Goal: Navigation & Orientation: Find specific page/section

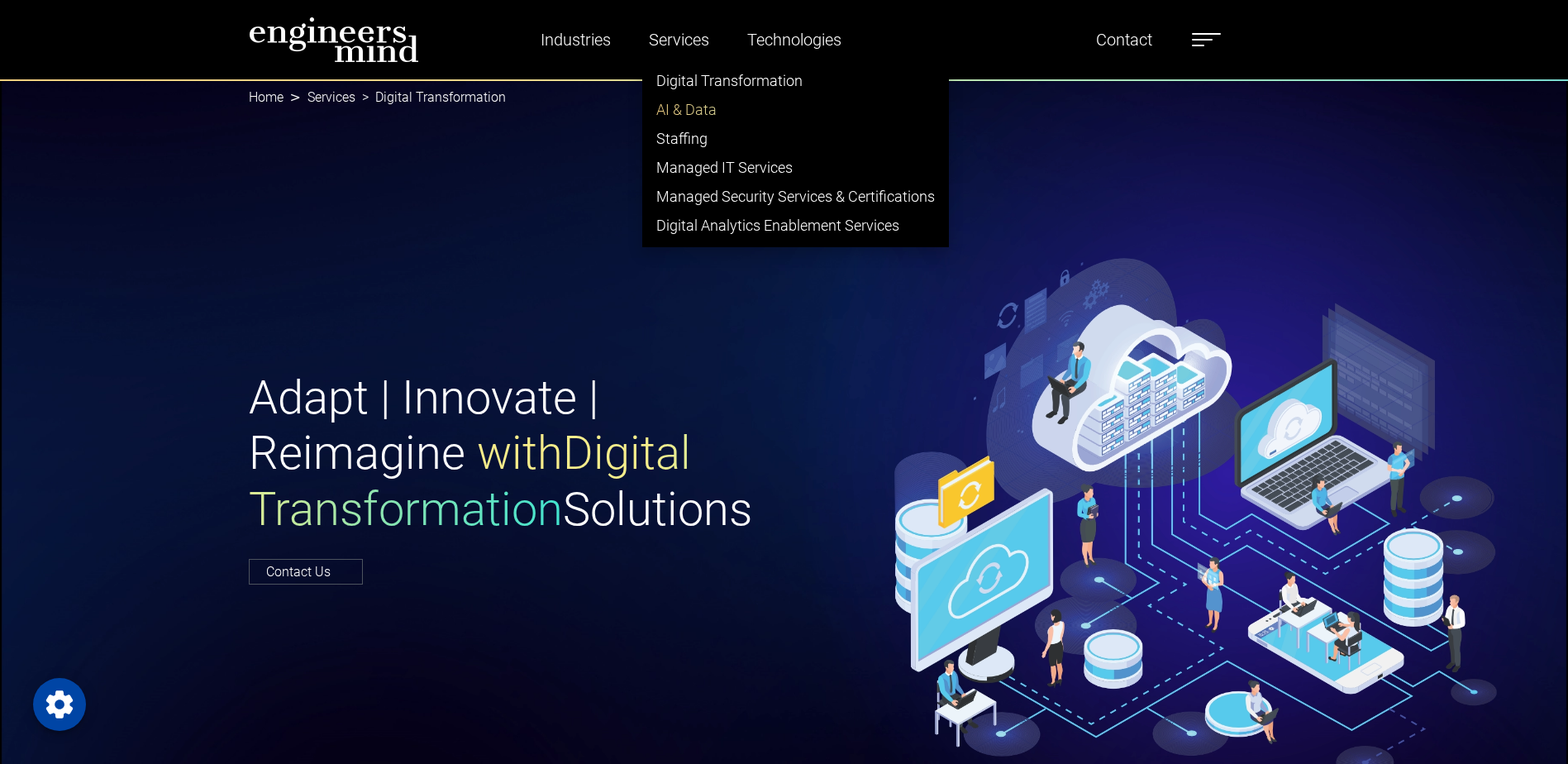
click at [704, 98] on link "AI & Data" at bounding box center [795, 108] width 305 height 28
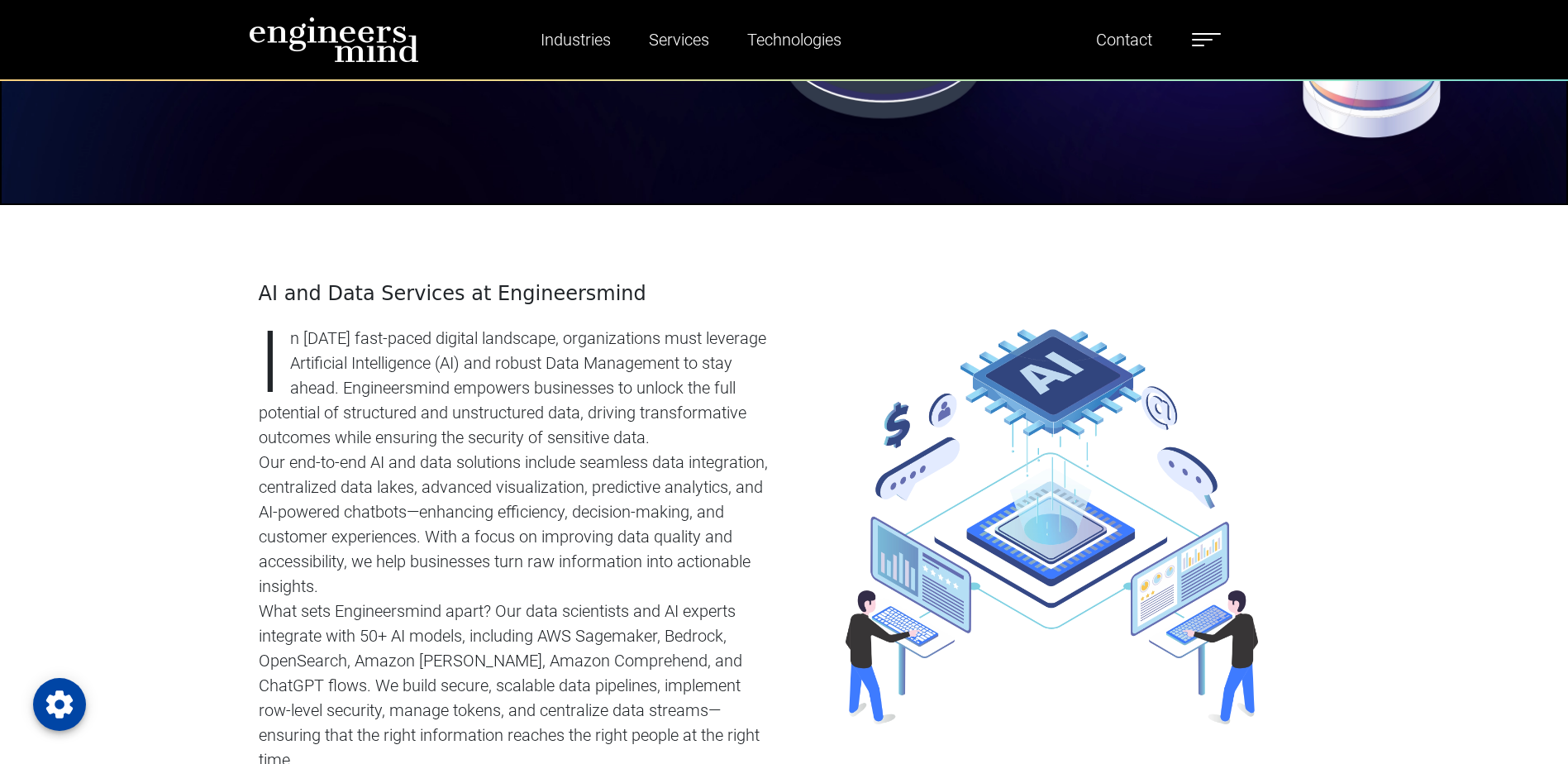
scroll to position [744, 0]
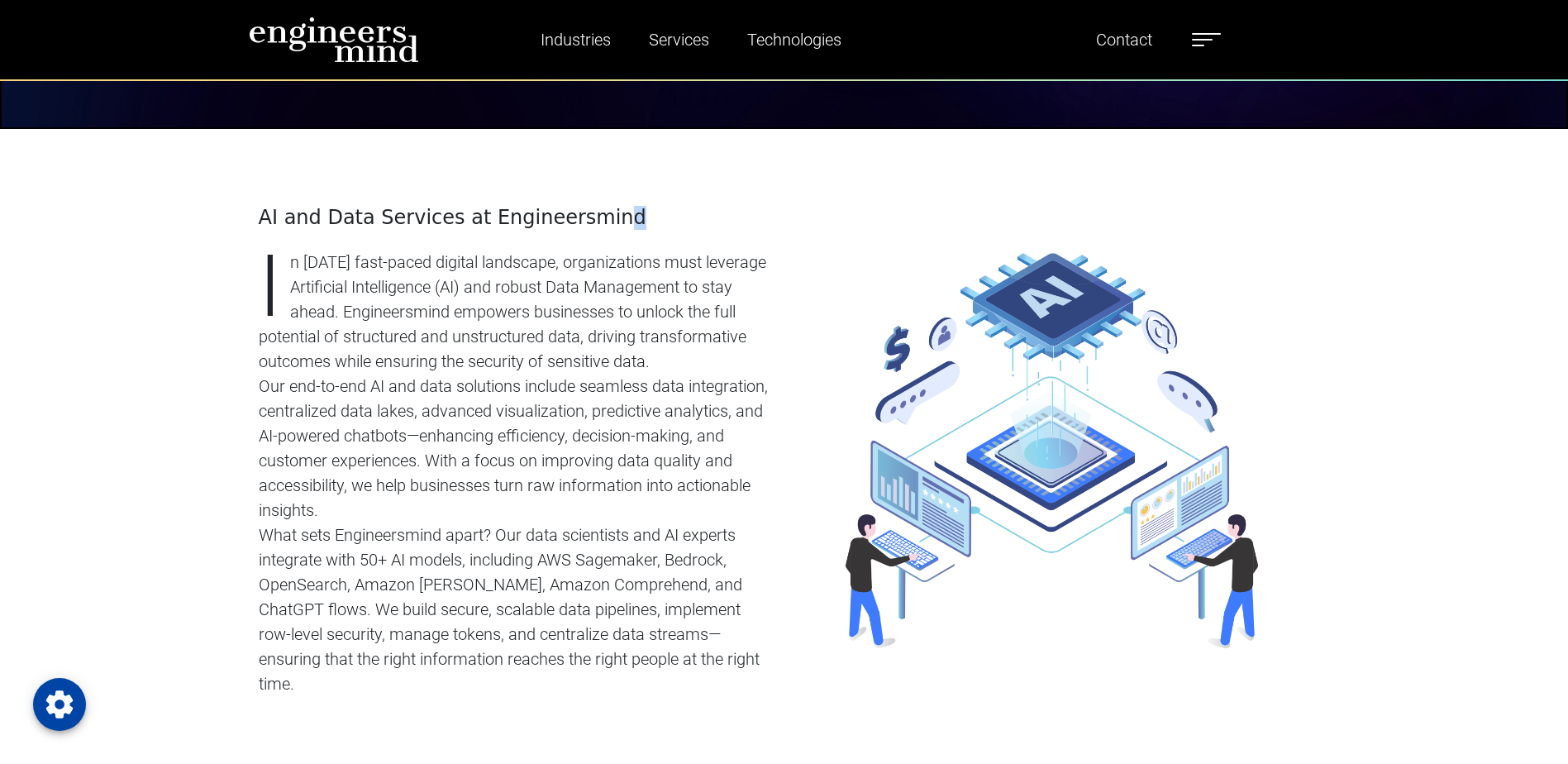
drag, startPoint x: 651, startPoint y: 159, endPoint x: 589, endPoint y: 152, distance: 62.4
click at [589, 152] on div "AI and Data Services at Engineersmind In today’s fast-paced digital landscape, …" at bounding box center [784, 450] width 1091 height 643
click at [253, 491] on div "AI and Data Services at Engineersmind In today’s fast-paced digital landscape, …" at bounding box center [516, 451] width 536 height 490
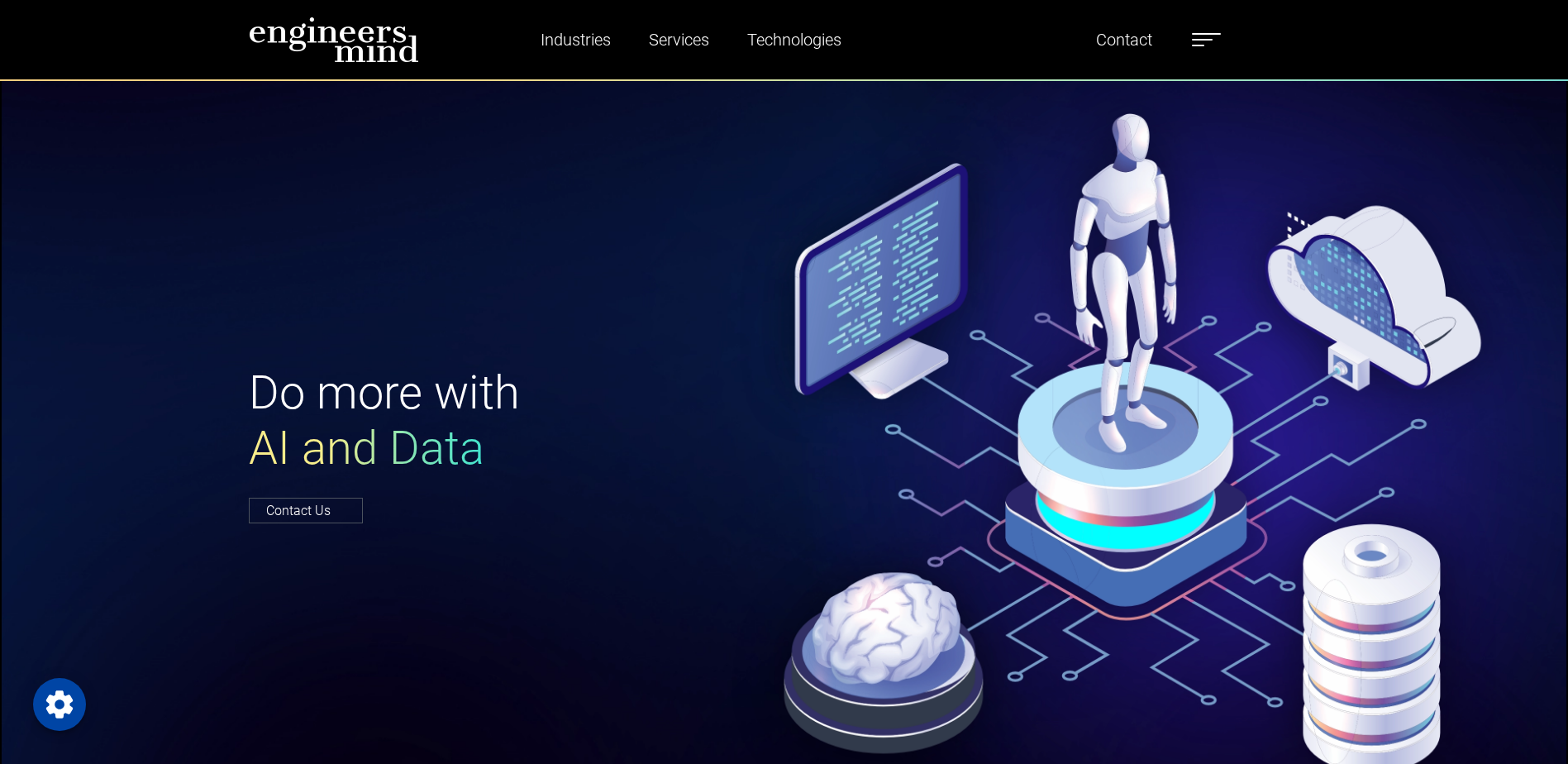
scroll to position [0, 0]
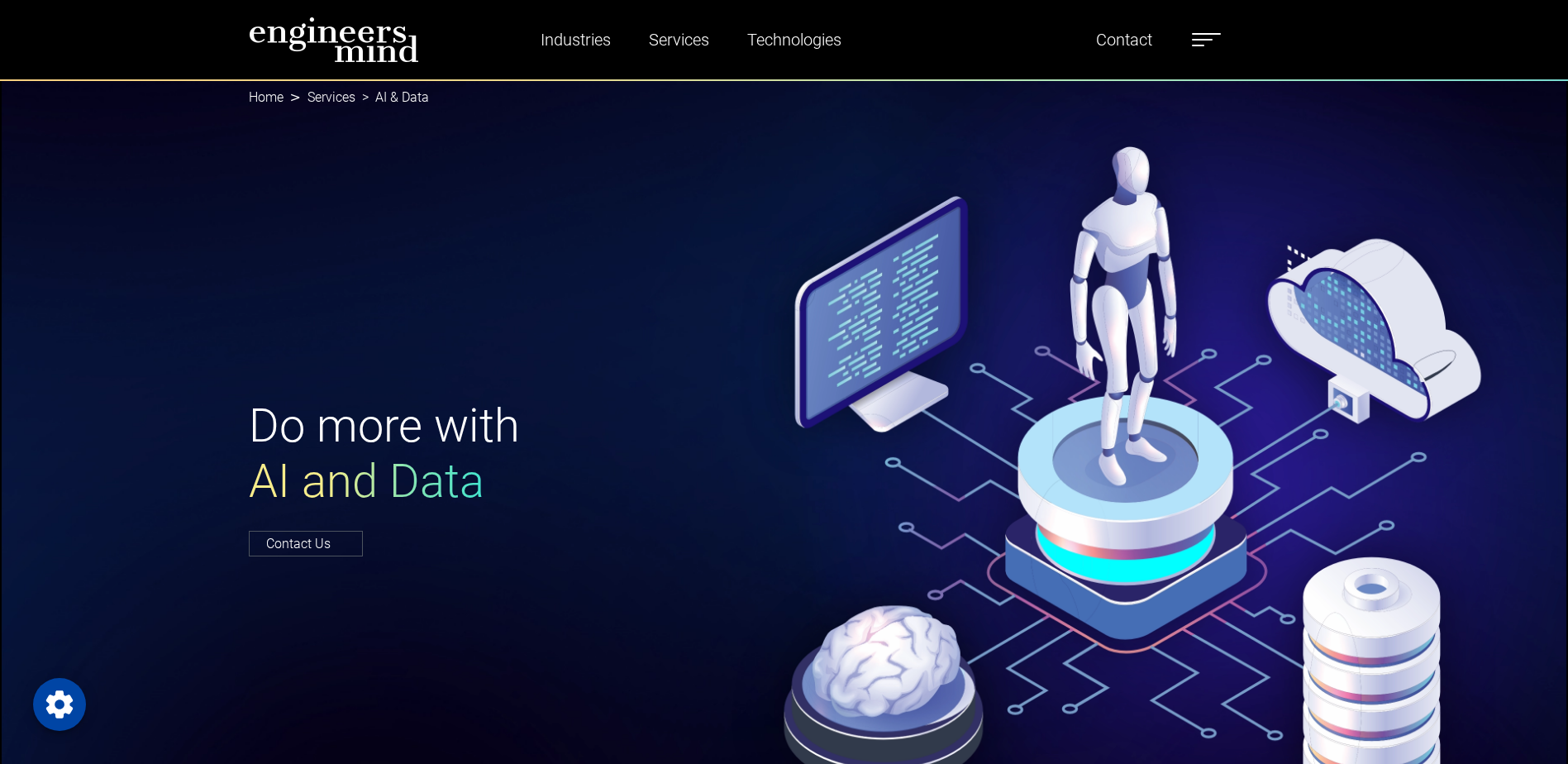
click at [380, 59] on img at bounding box center [333, 39] width 170 height 46
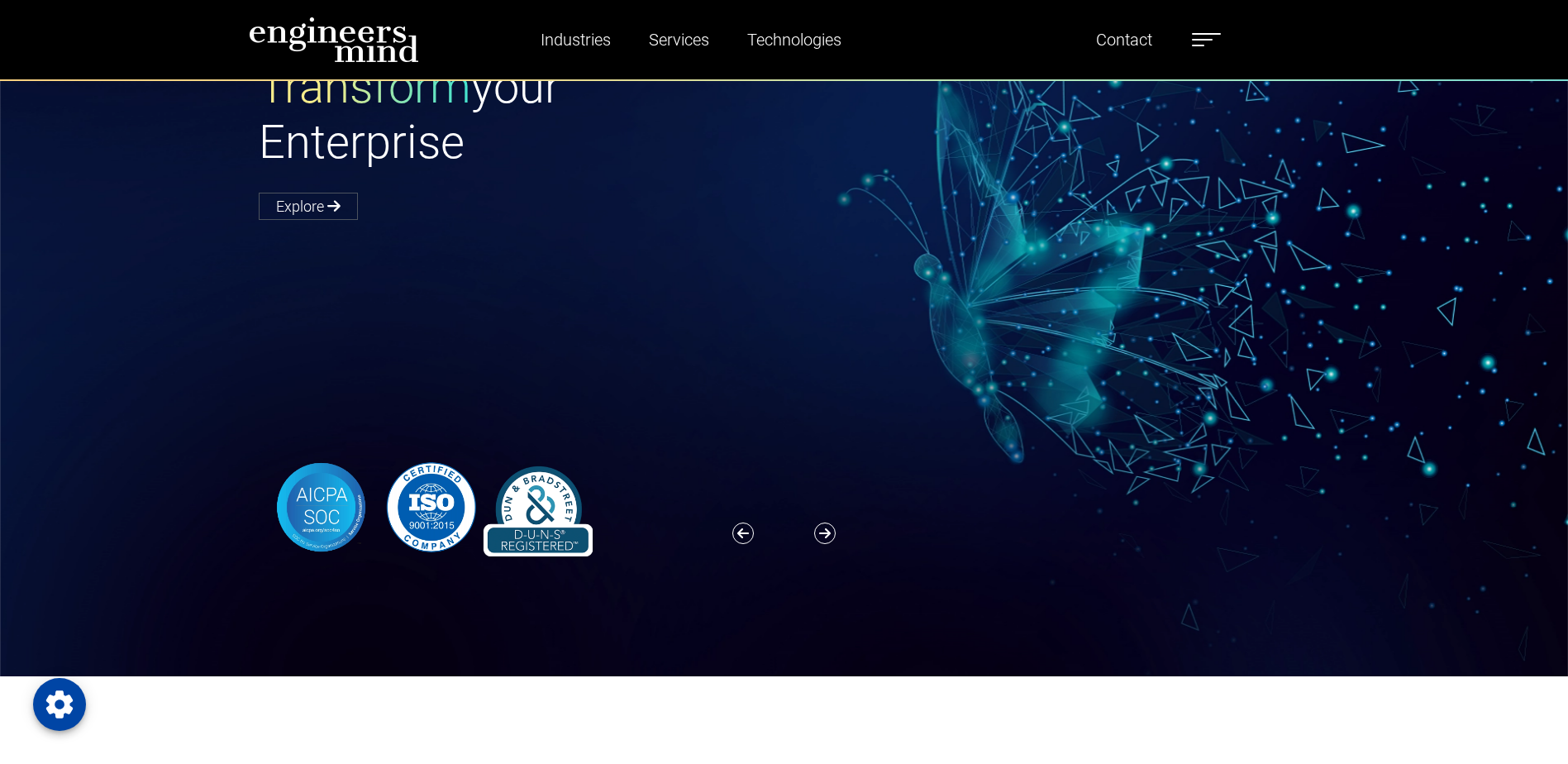
scroll to position [165, 0]
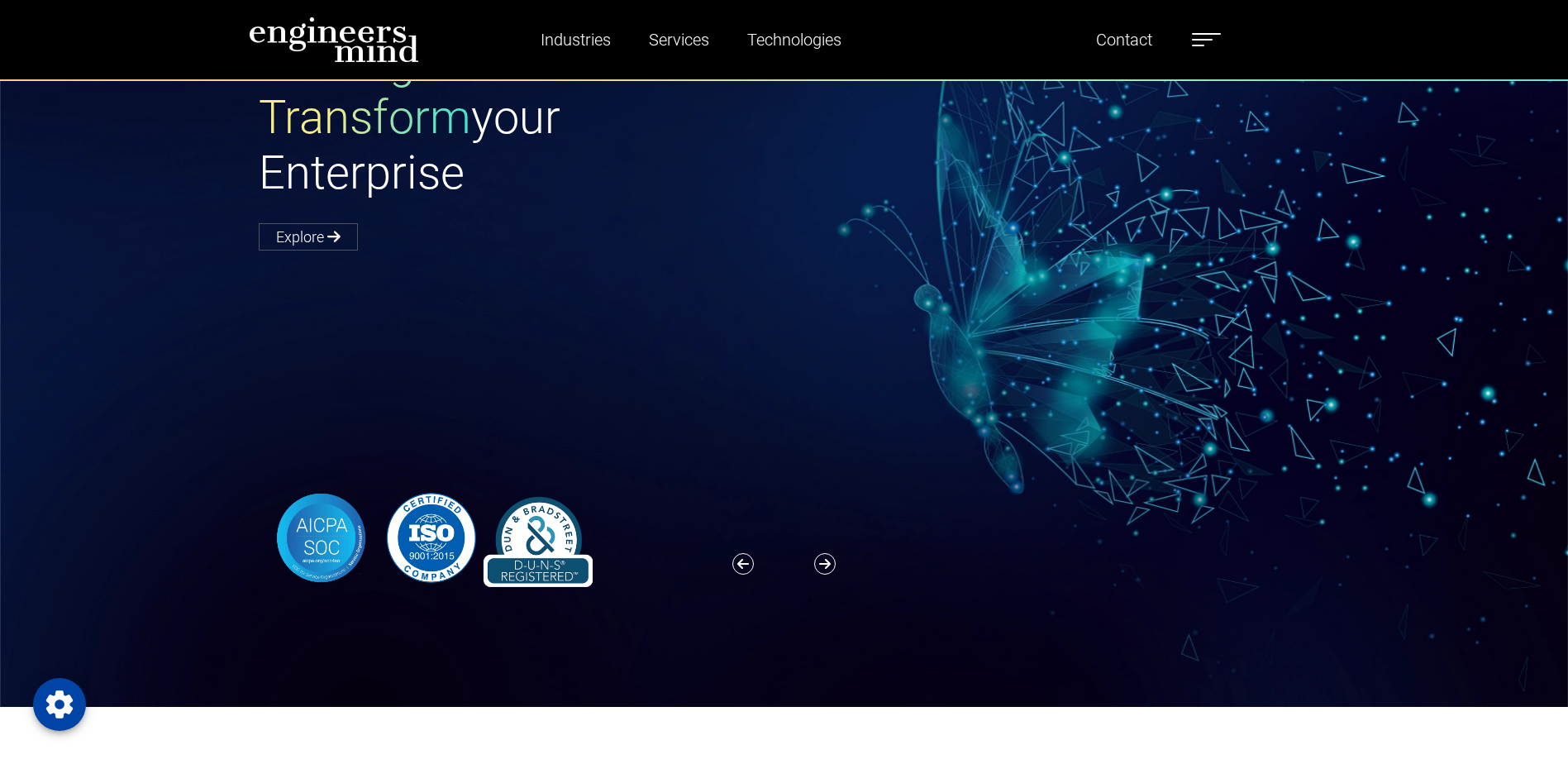
click at [120, 392] on div "Reimagine and Transform your Enterprise Explore" at bounding box center [794, 309] width 1588 height 792
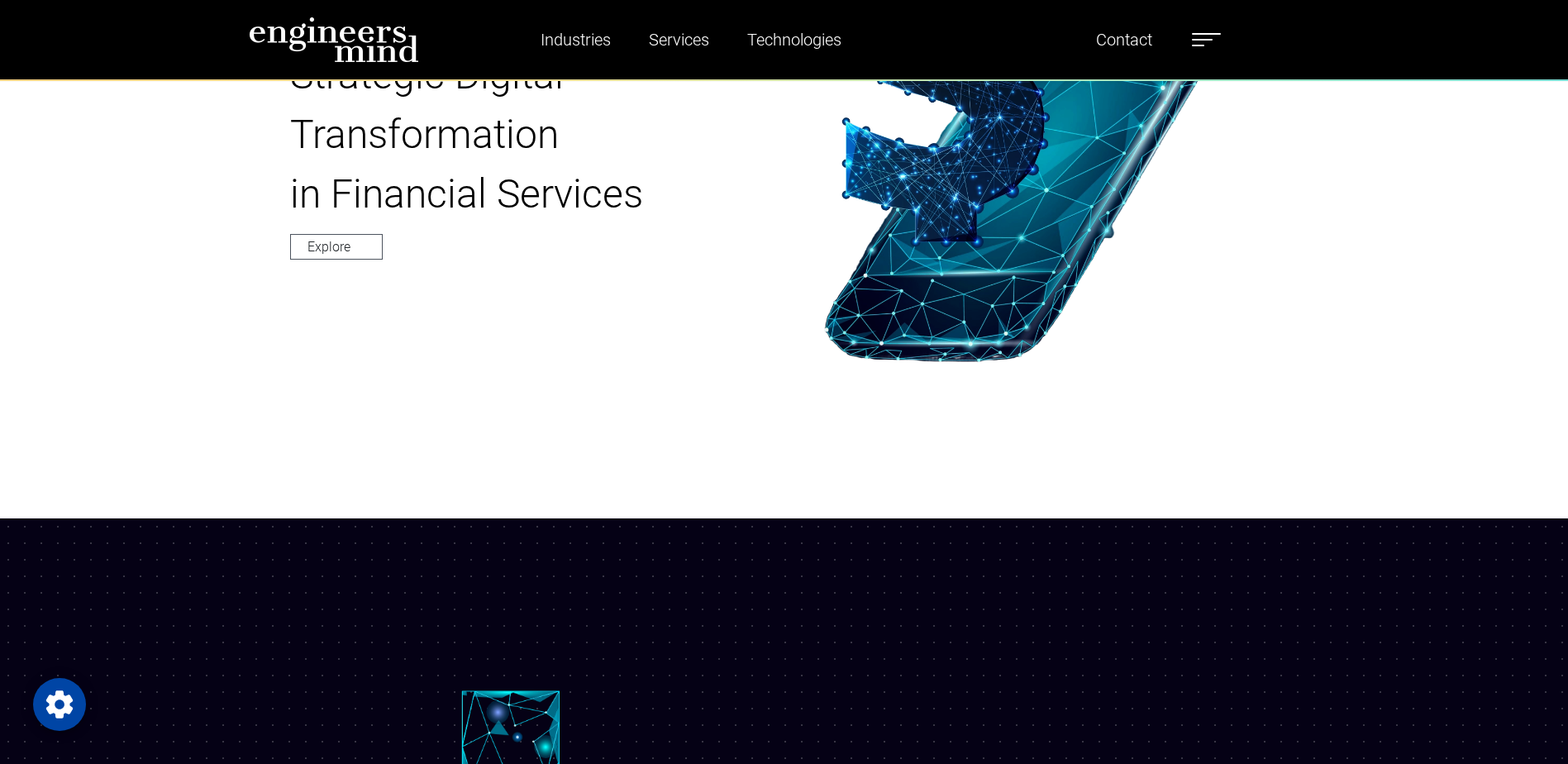
scroll to position [1240, 0]
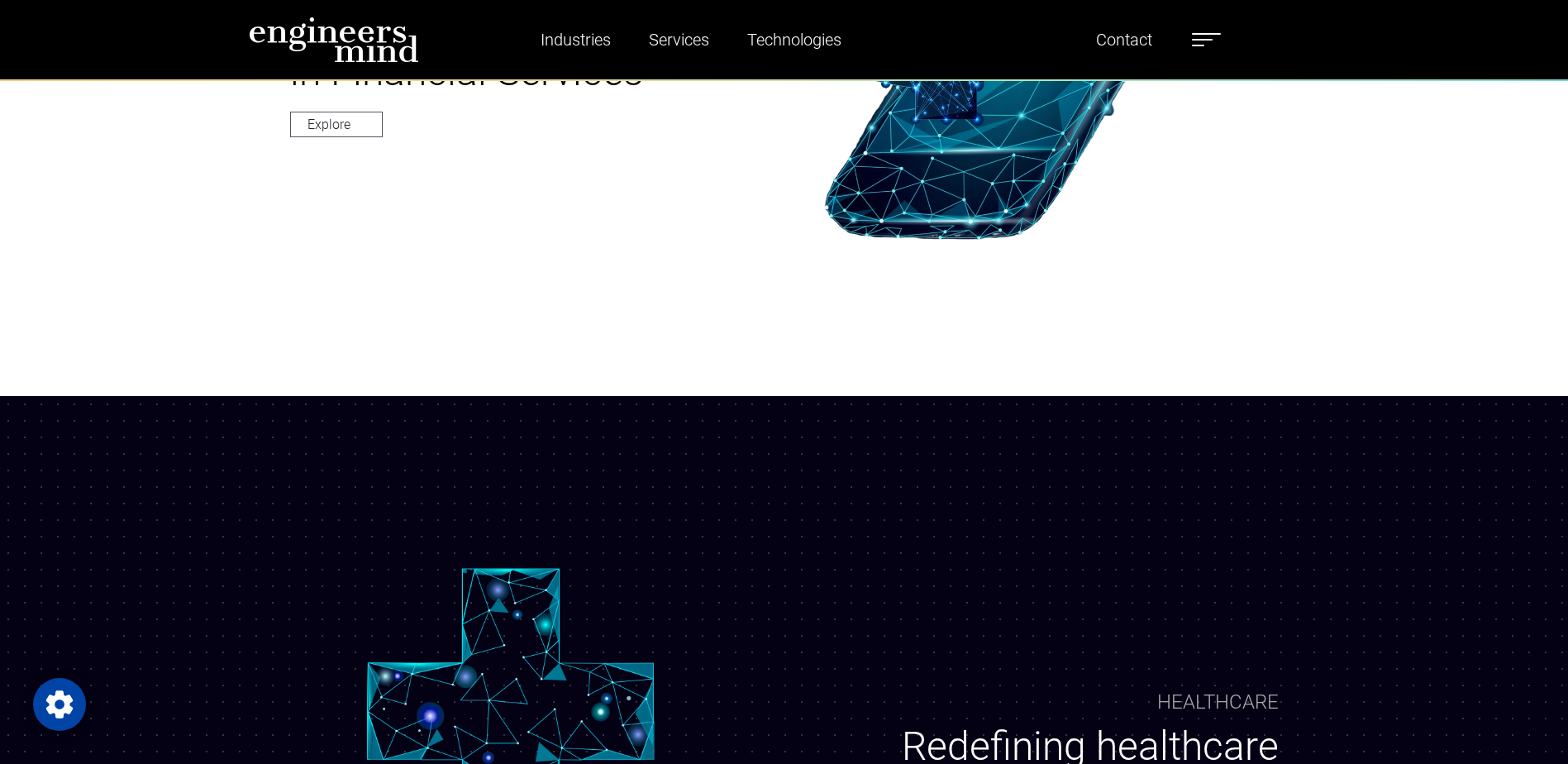
click at [1202, 37] on label at bounding box center [1206, 39] width 28 height 21
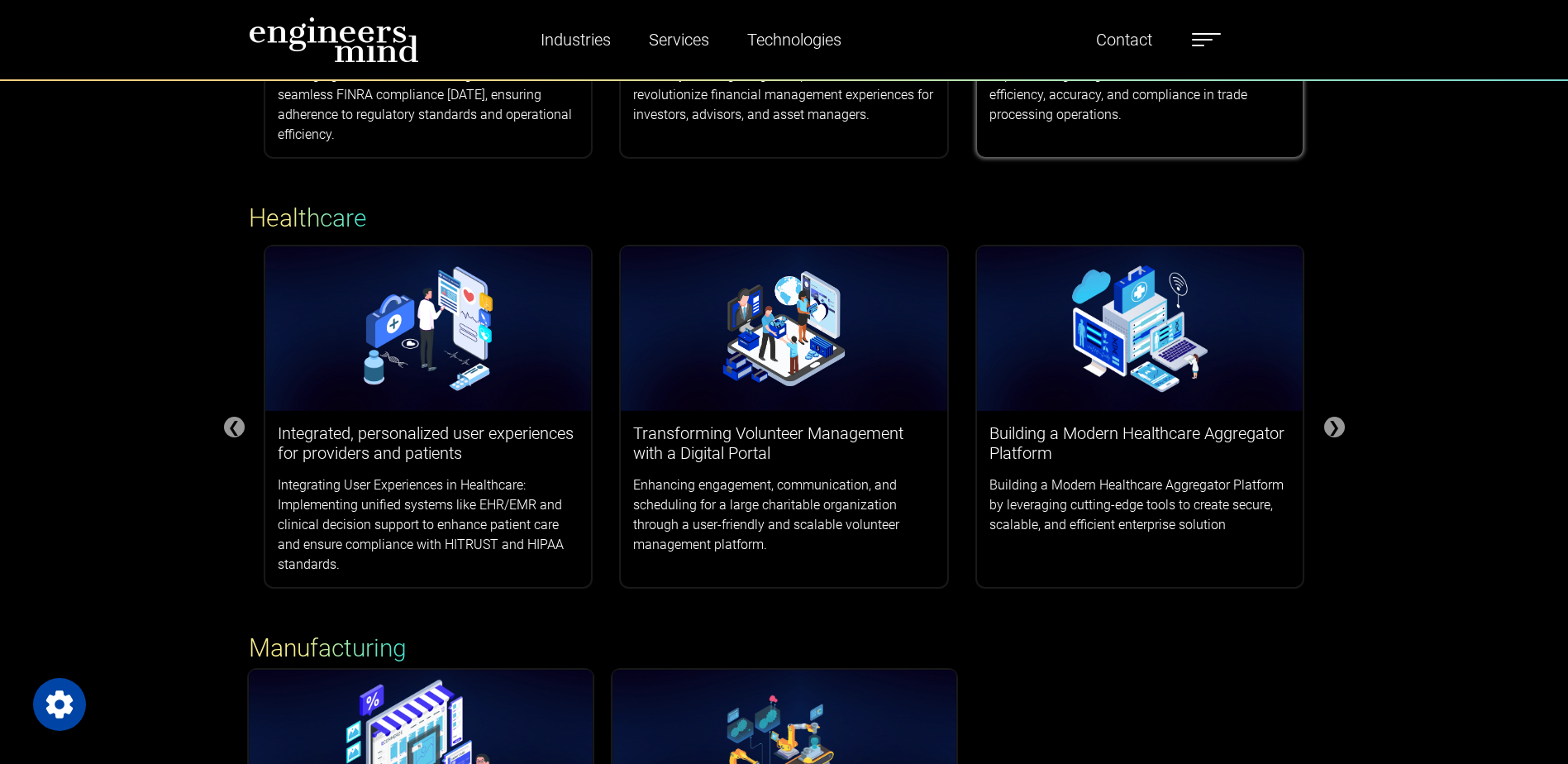
scroll to position [579, 0]
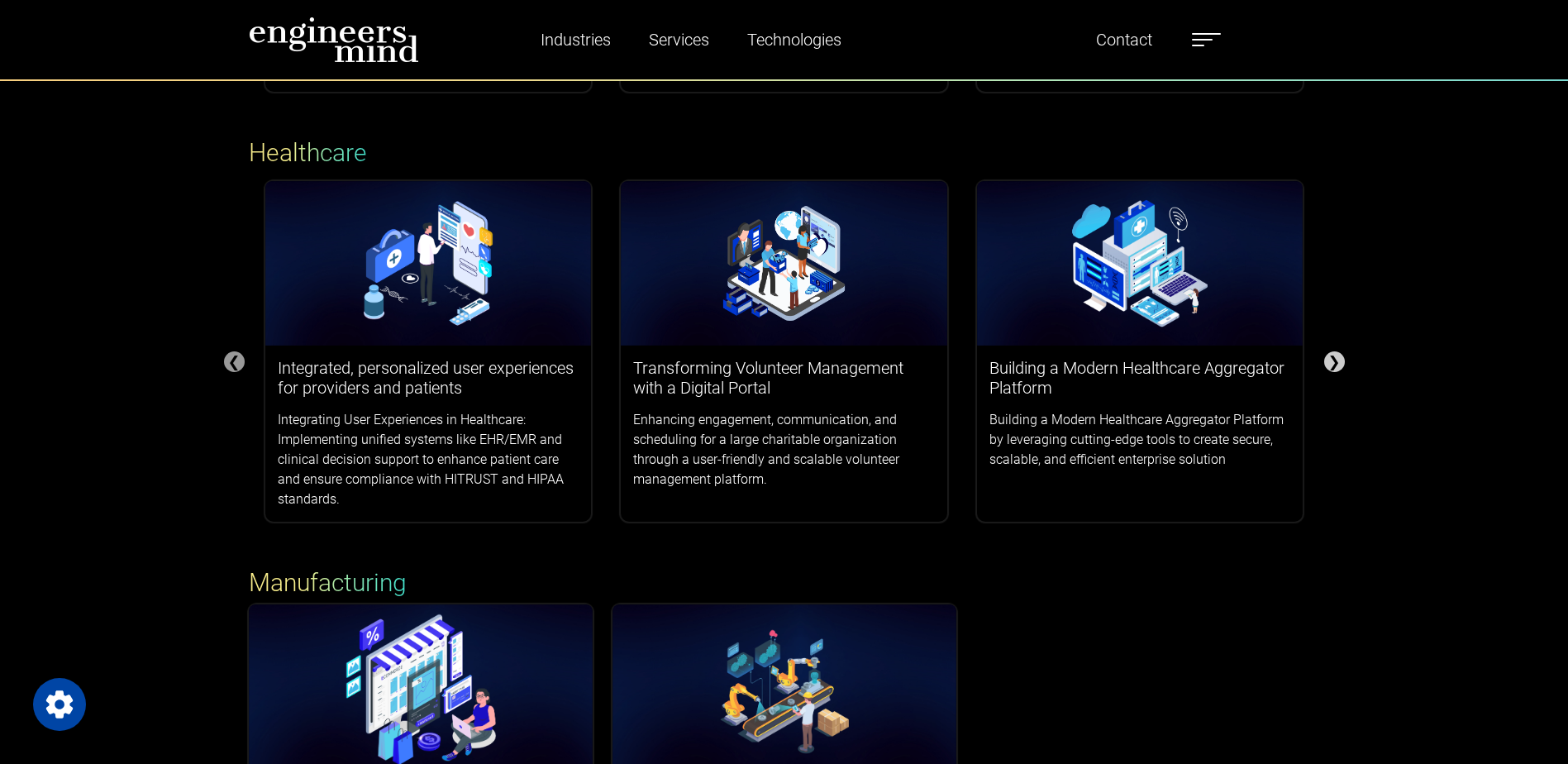
click at [1337, 357] on div "❯" at bounding box center [1335, 361] width 20 height 20
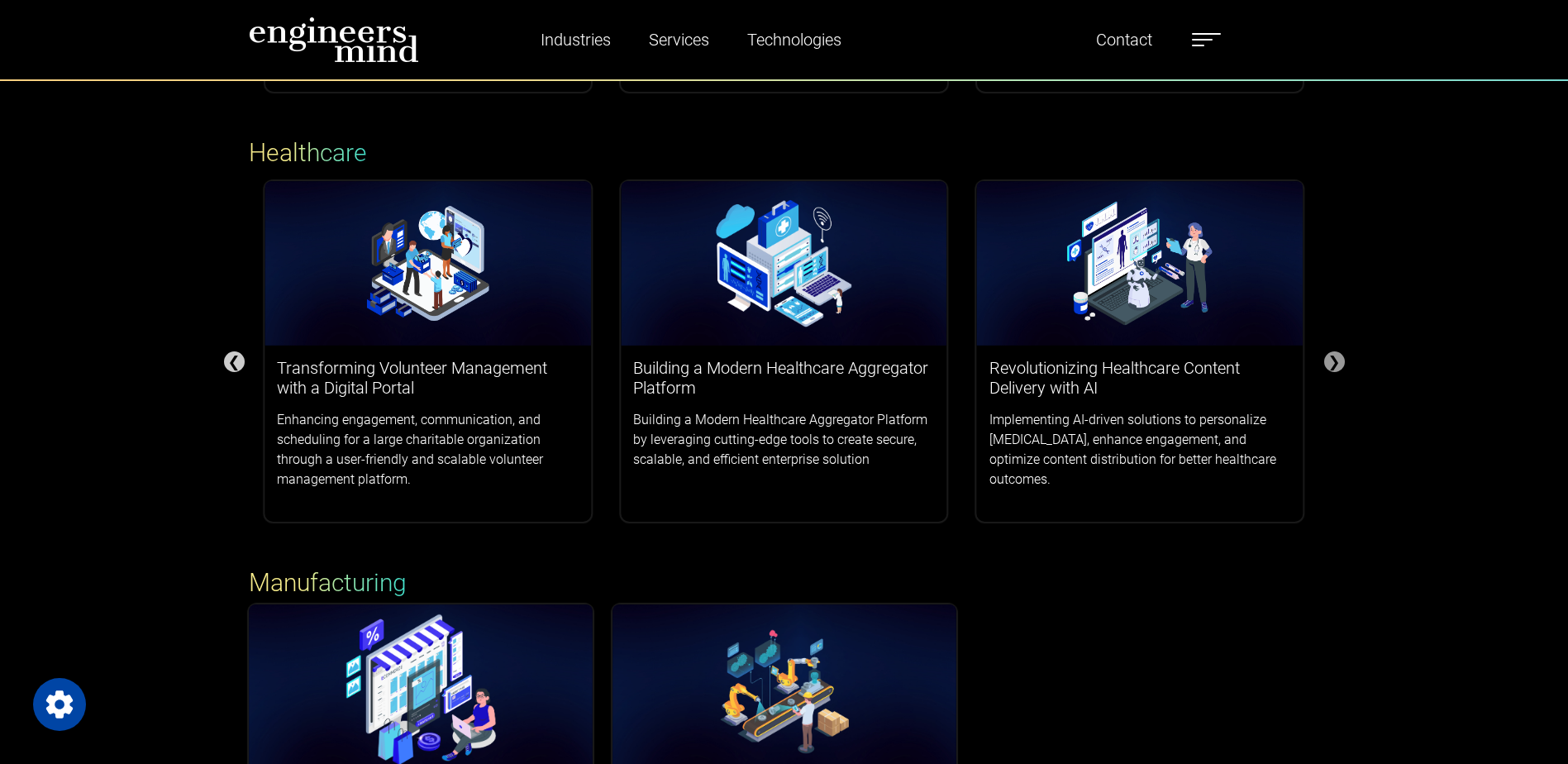
click at [236, 364] on div "❮" at bounding box center [234, 361] width 20 height 20
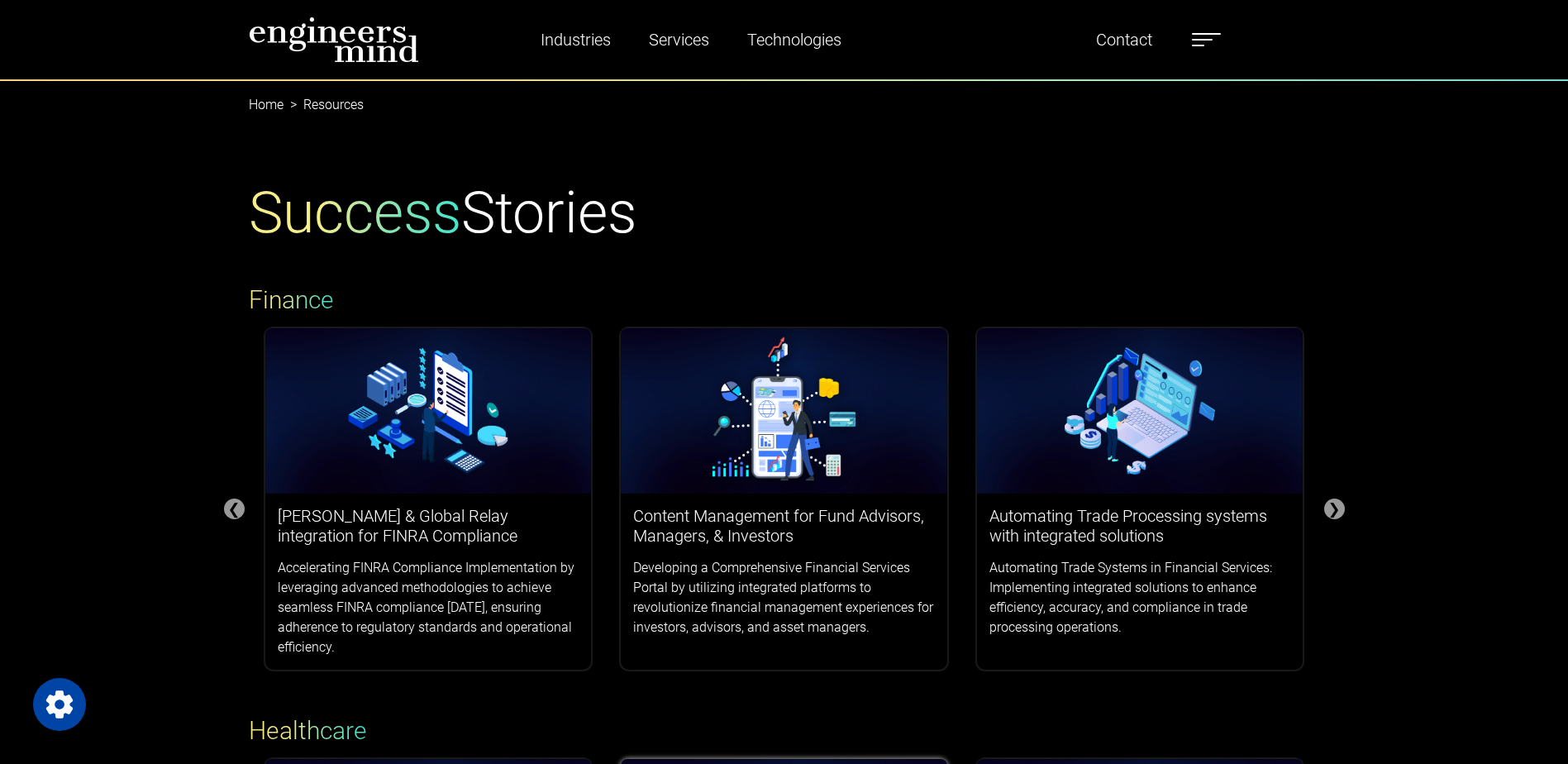
scroll to position [0, 0]
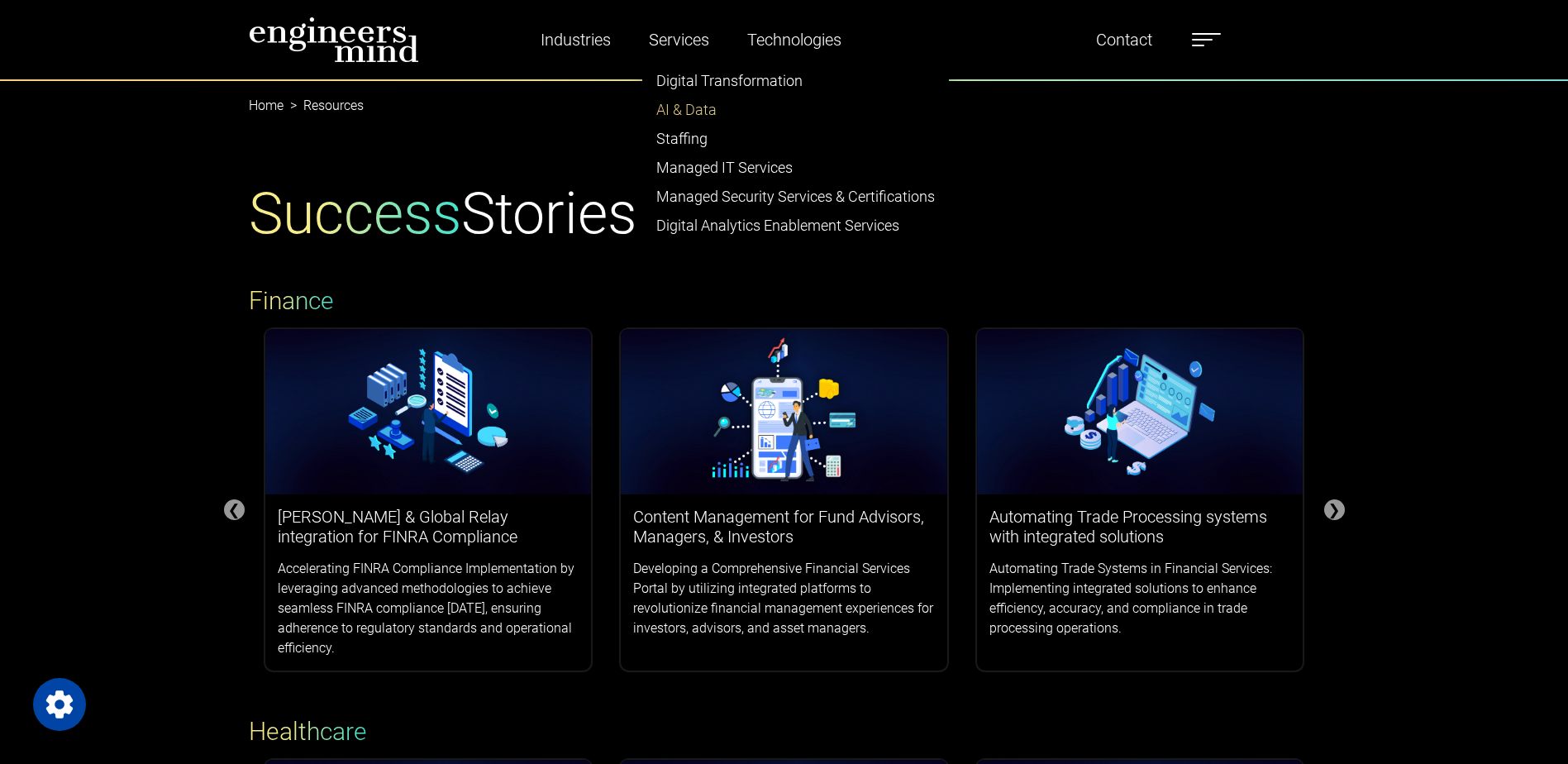
click at [679, 104] on link "AI & Data" at bounding box center [795, 108] width 305 height 28
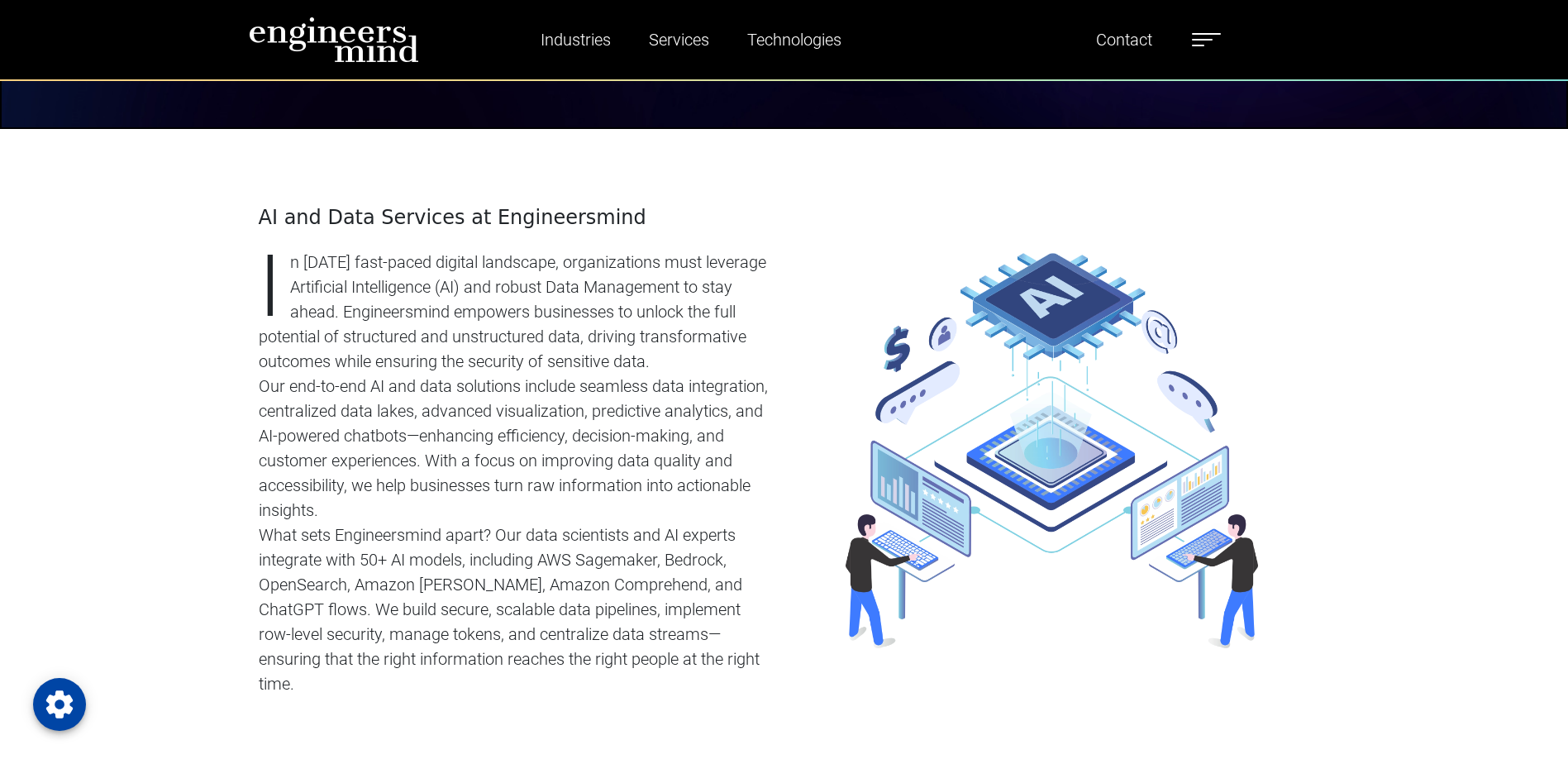
click at [343, 359] on p "In [DATE] fast-paced digital landscape, organizations must leverage Artificial …" at bounding box center [517, 311] width 516 height 124
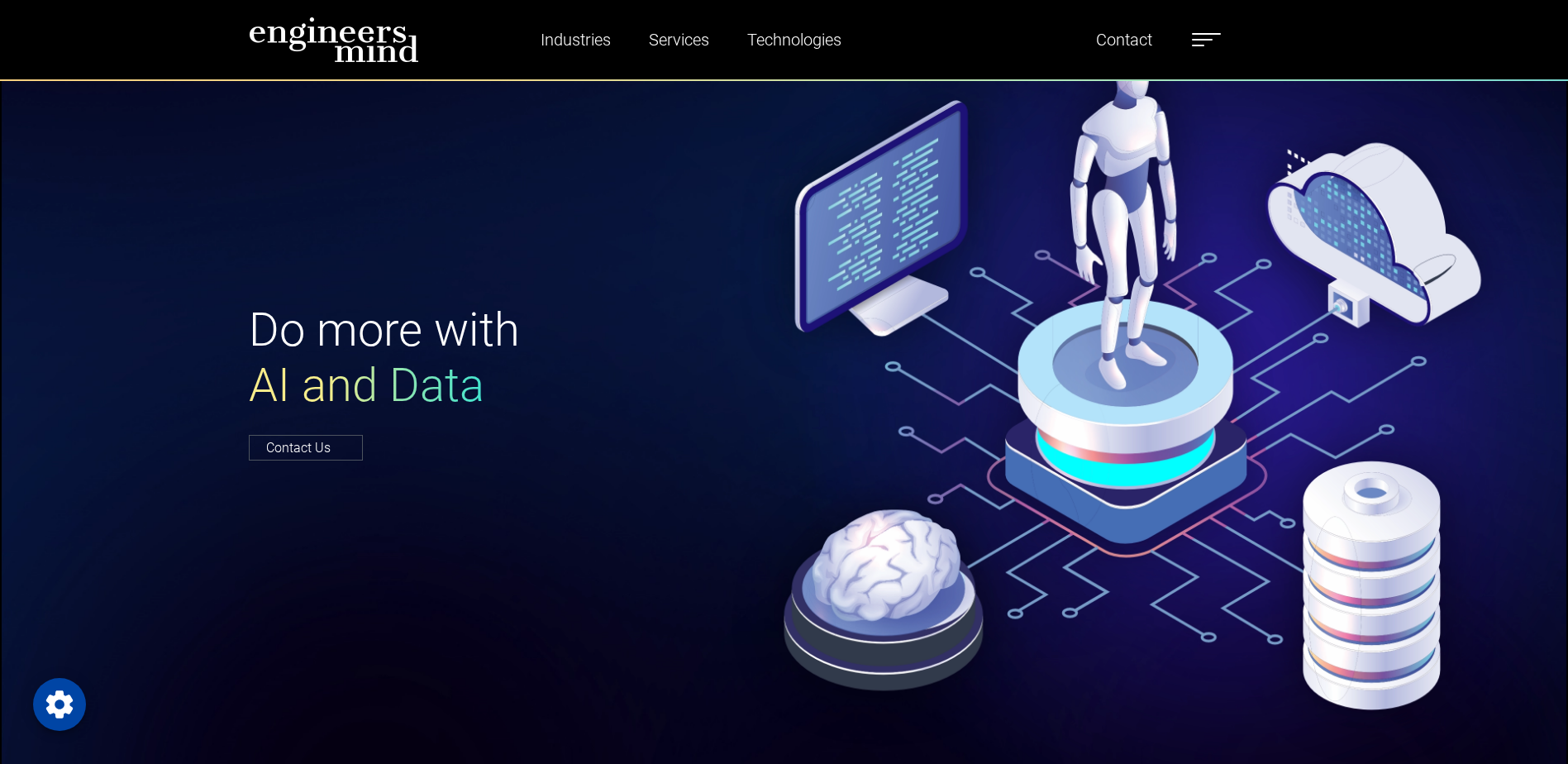
scroll to position [83, 0]
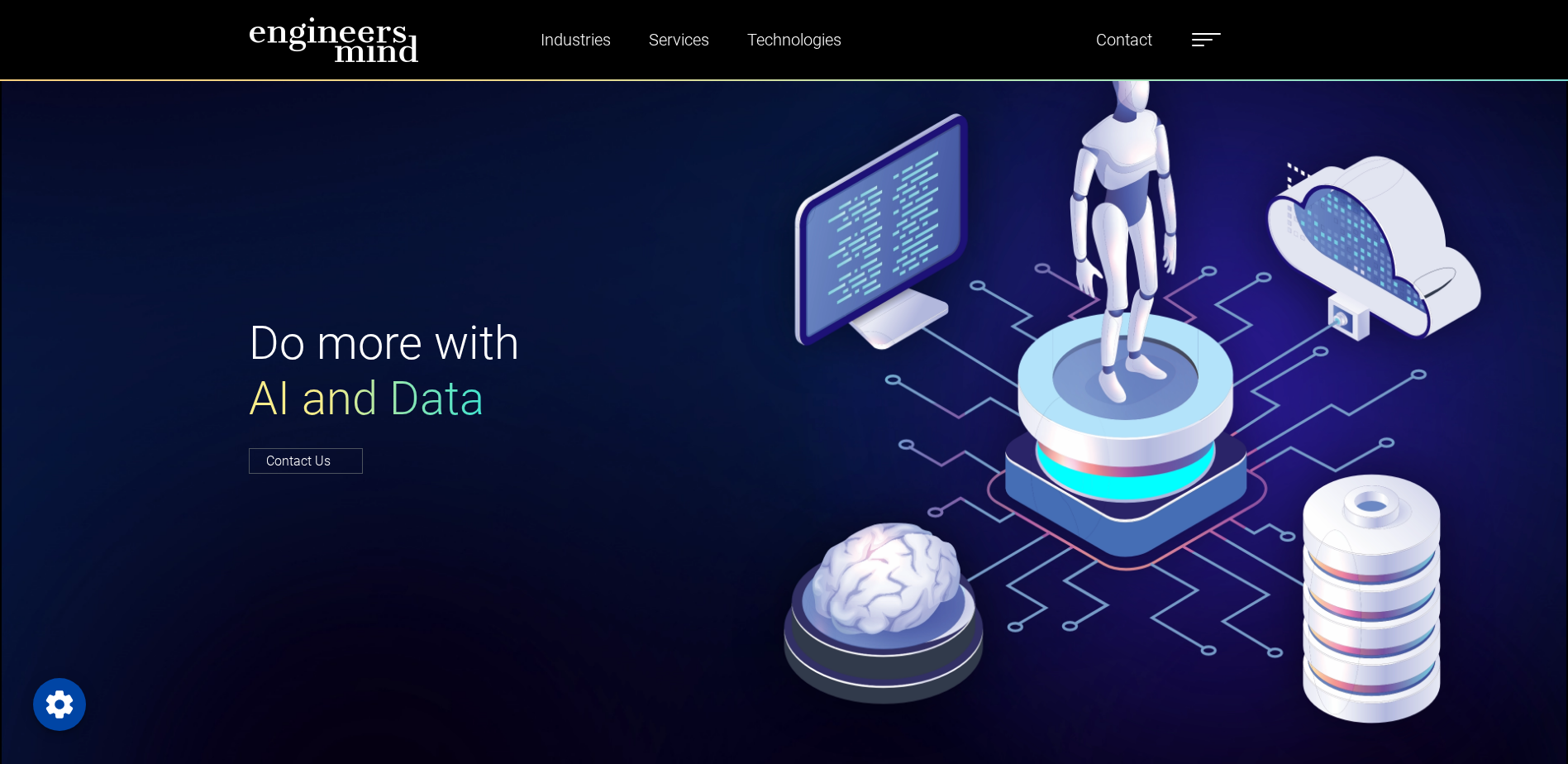
click at [103, 152] on div "Do more with AI and Data Contact Us" at bounding box center [784, 393] width 1568 height 793
click at [331, 41] on img at bounding box center [333, 39] width 170 height 46
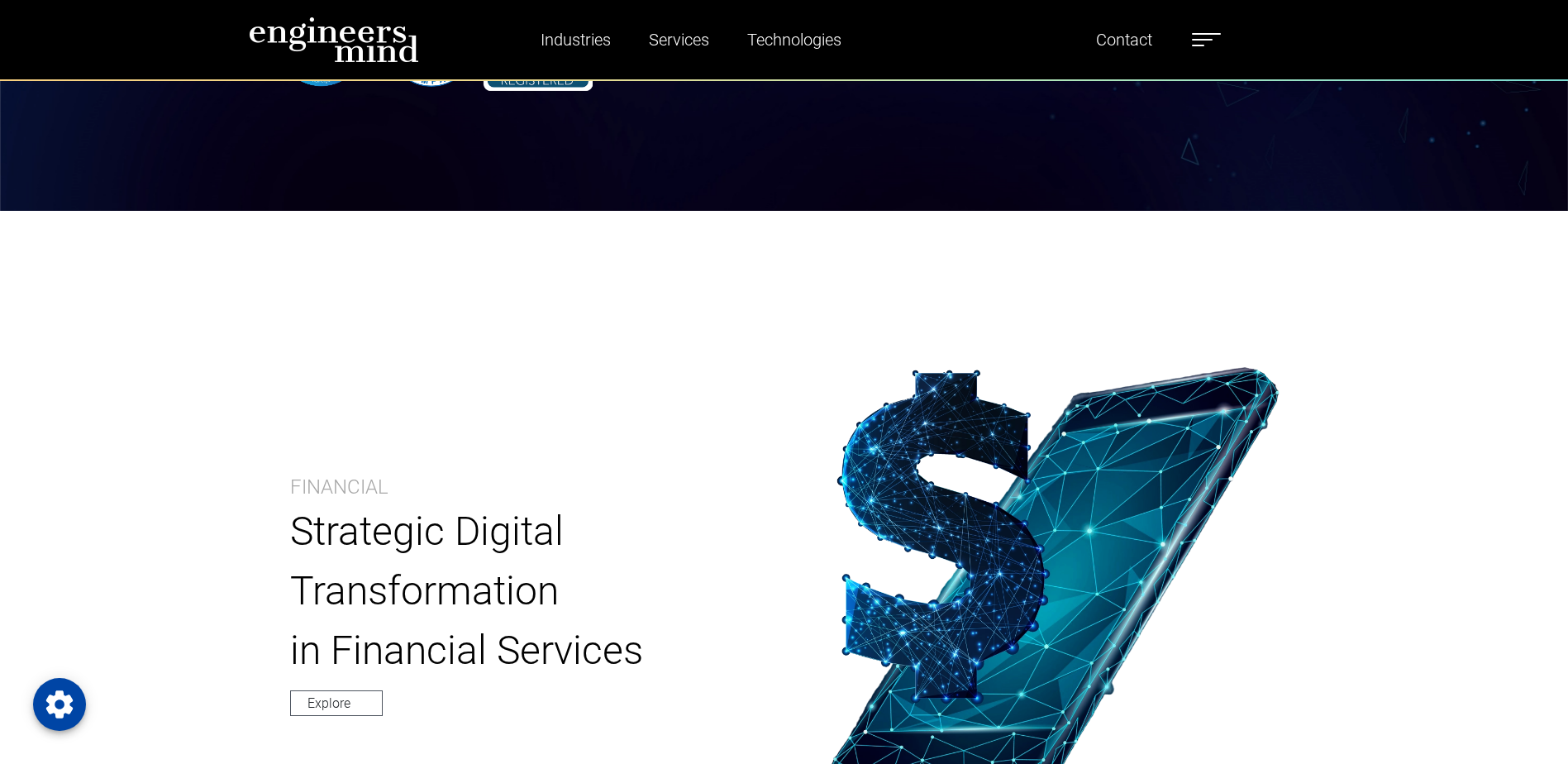
scroll to position [579, 0]
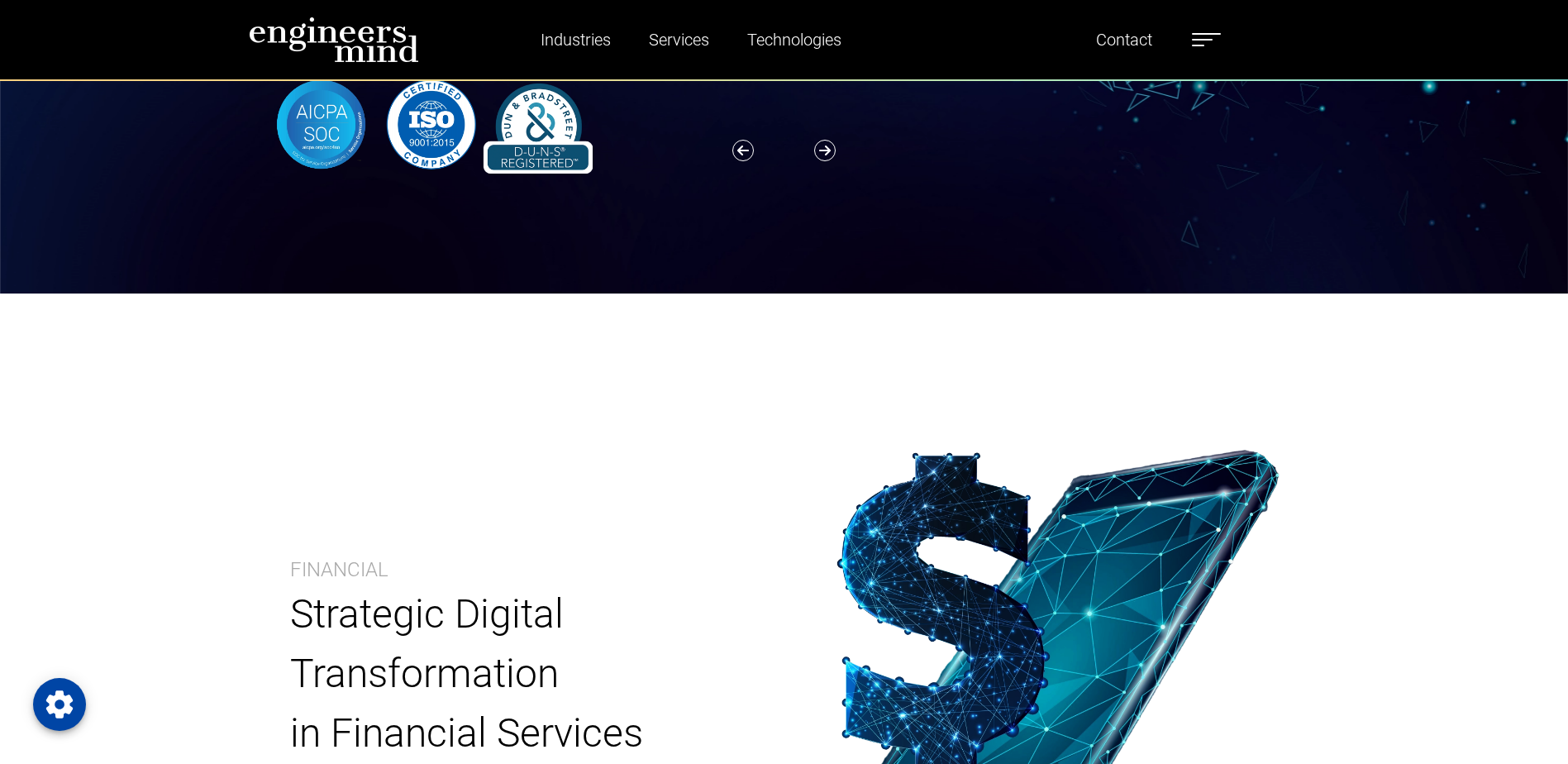
click at [381, 44] on img at bounding box center [333, 39] width 170 height 46
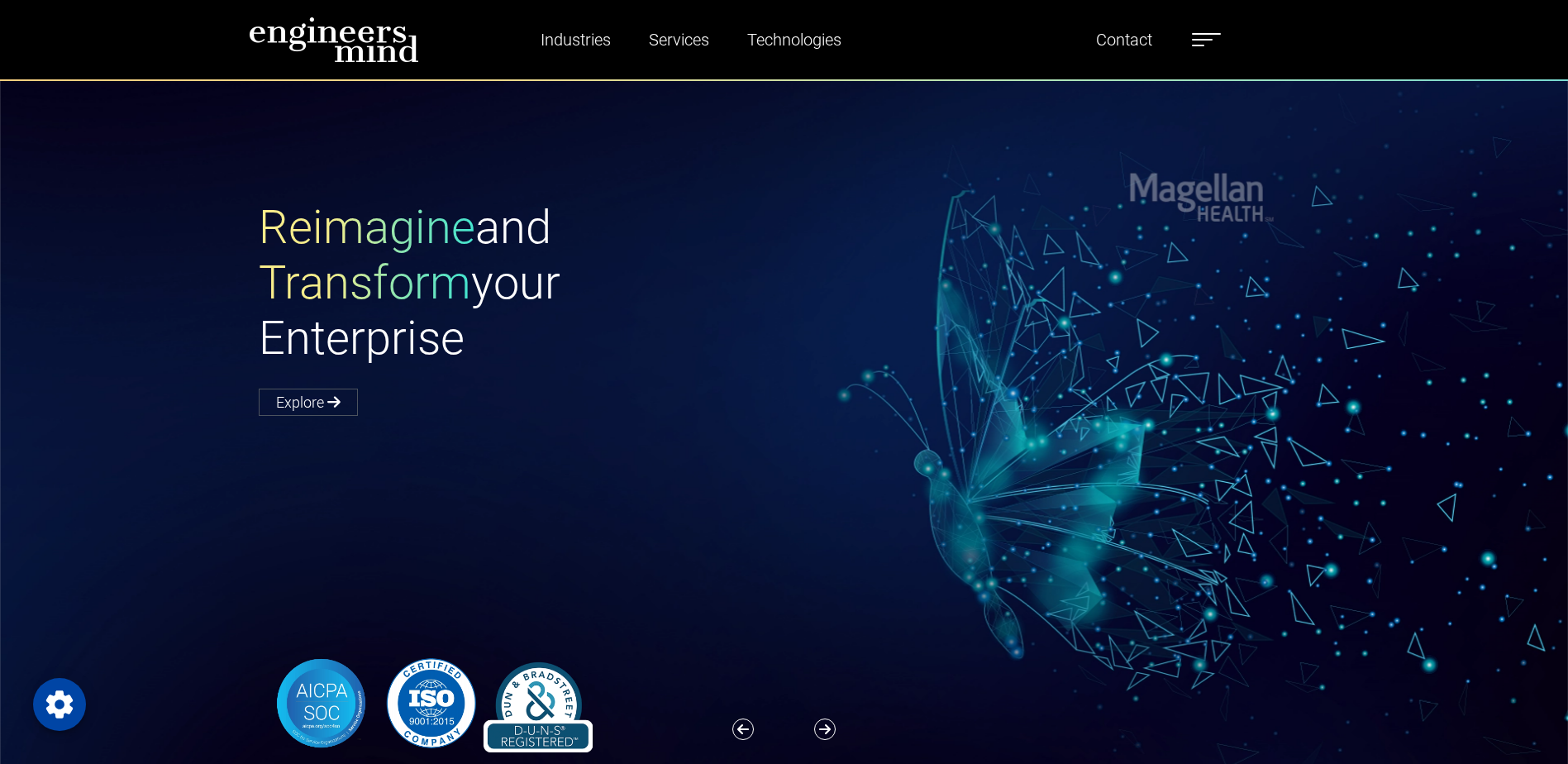
click at [1184, 21] on ul "Industries Financial Services Healthcare Manufacturing Services Digital Transfo…" at bounding box center [862, 39] width 734 height 38
click at [1194, 39] on ul "Industries Financial Services Healthcare Manufacturing Services Digital Transfo…" at bounding box center [862, 39] width 734 height 38
click at [1199, 43] on label at bounding box center [1206, 39] width 28 height 21
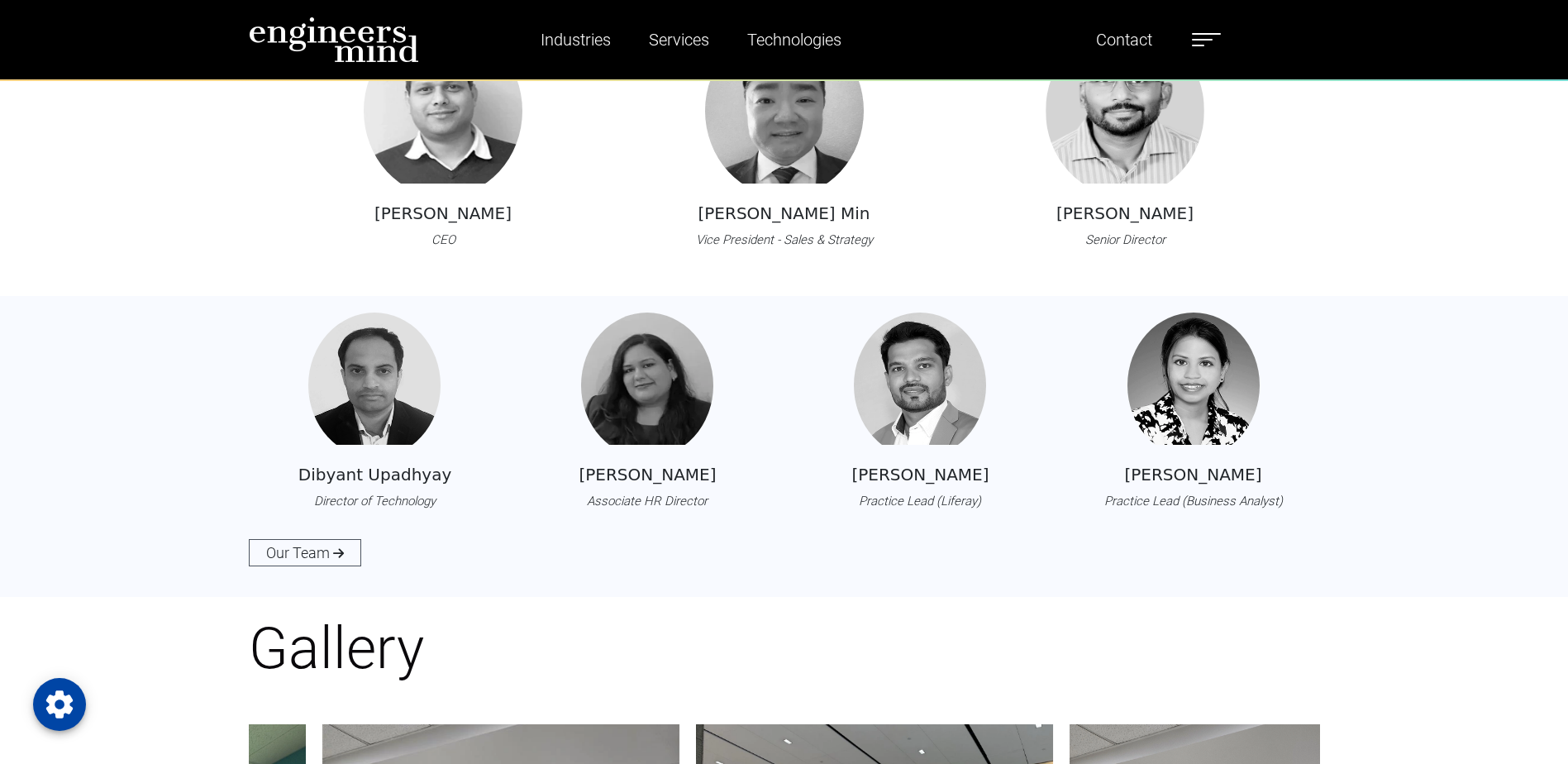
scroll to position [1983, 0]
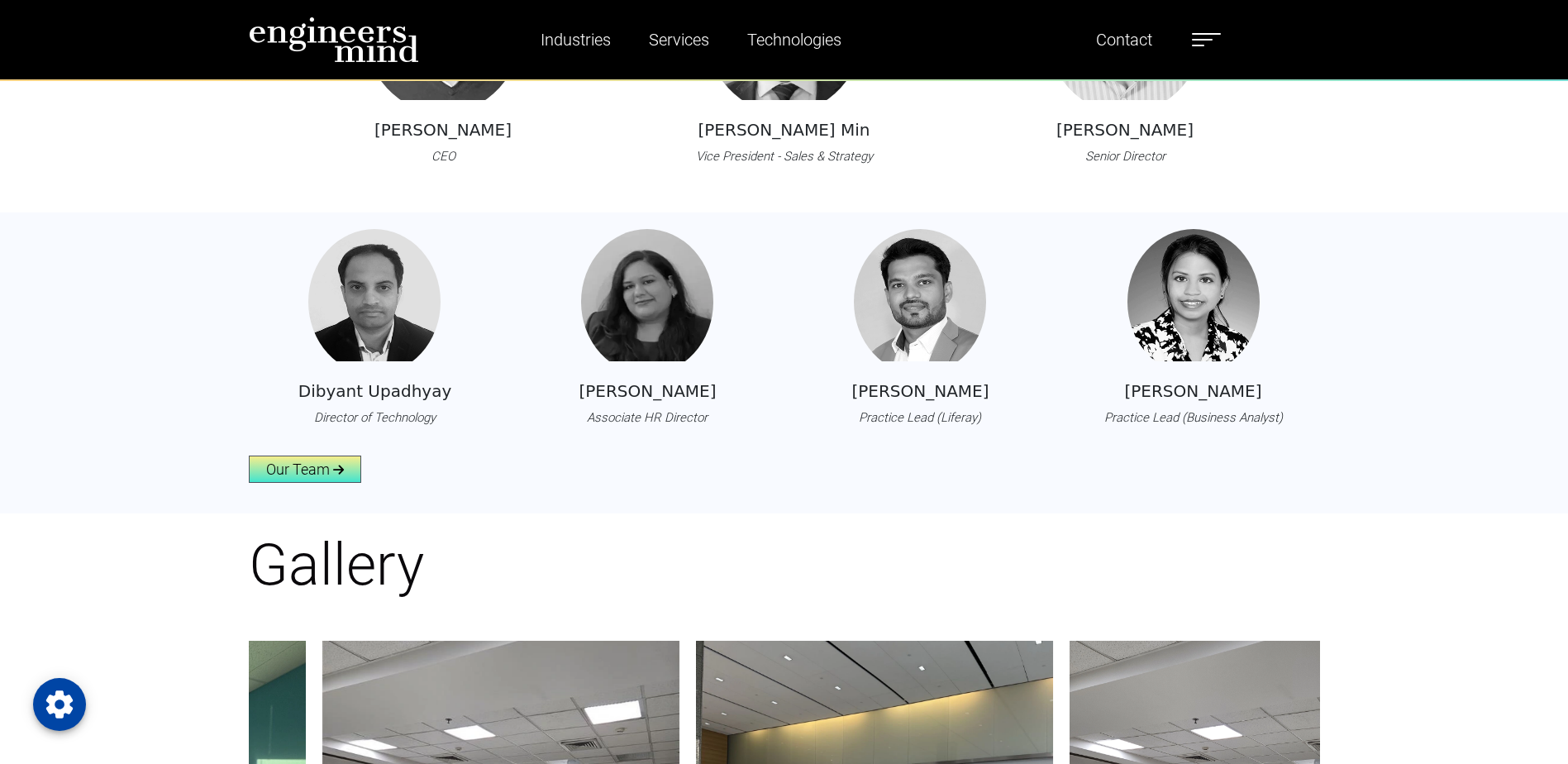
click at [259, 457] on link "Our Team" at bounding box center [305, 469] width 112 height 28
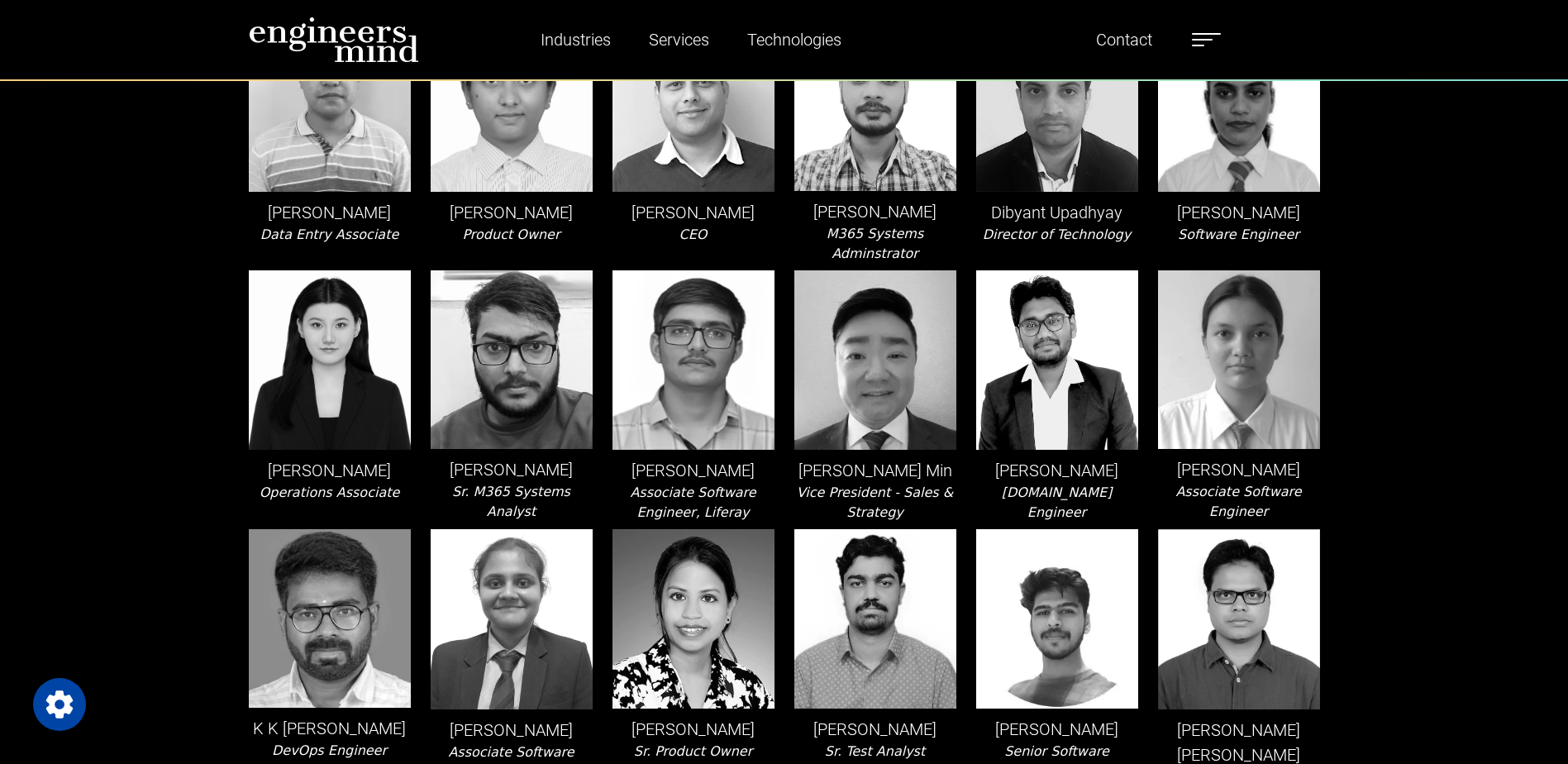
scroll to position [992, 0]
